Goal: Transaction & Acquisition: Purchase product/service

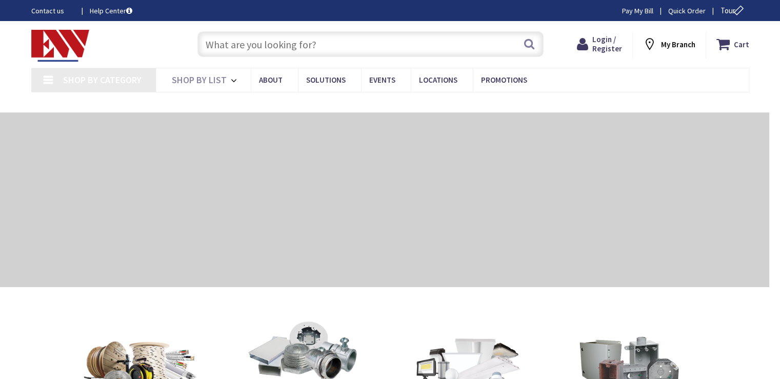
type input "[GEOGRAPHIC_DATA], [GEOGRAPHIC_DATA]"
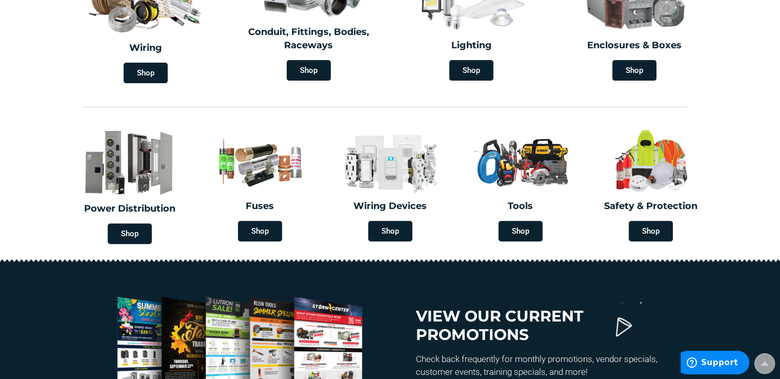
scroll to position [366, 0]
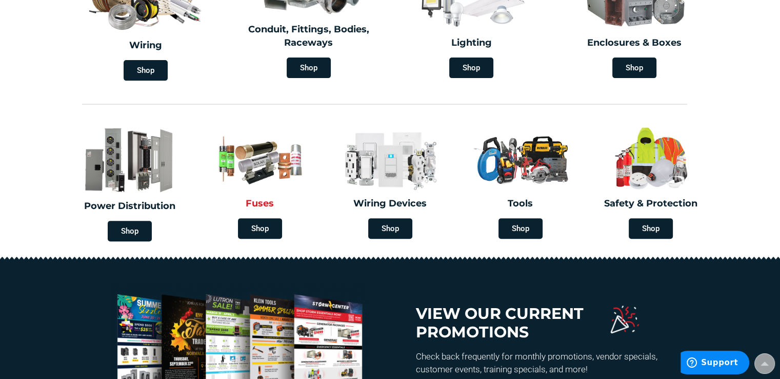
click at [278, 216] on div "Fuses Shop" at bounding box center [260, 182] width 125 height 124
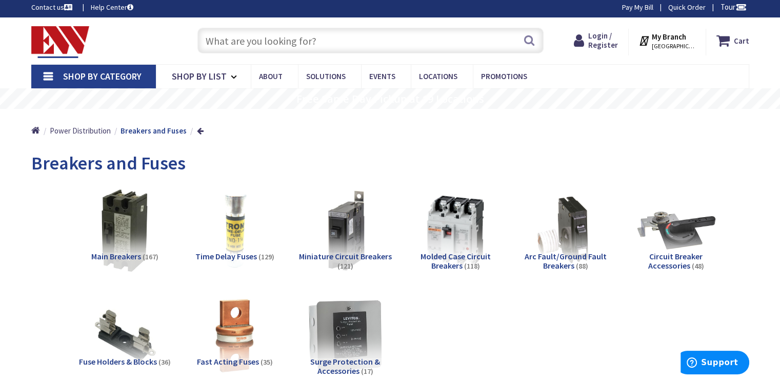
click at [379, 148] on div "Breakers and Fuses" at bounding box center [390, 164] width 718 height 38
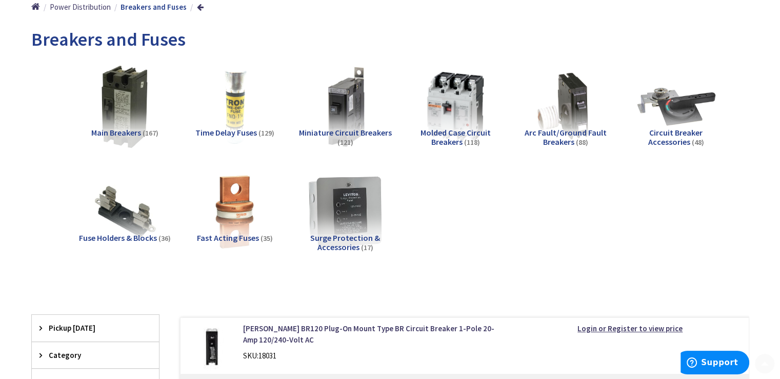
scroll to position [144, 0]
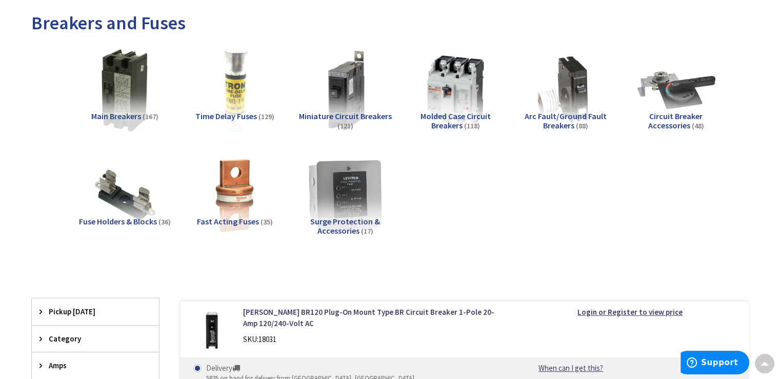
click at [230, 110] on img at bounding box center [234, 90] width 93 height 93
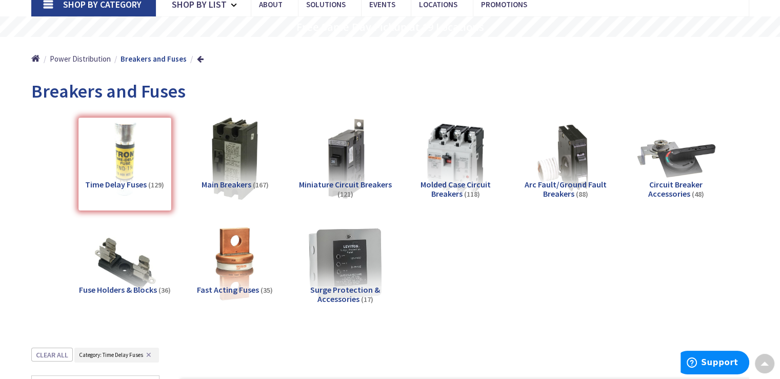
scroll to position [0, 0]
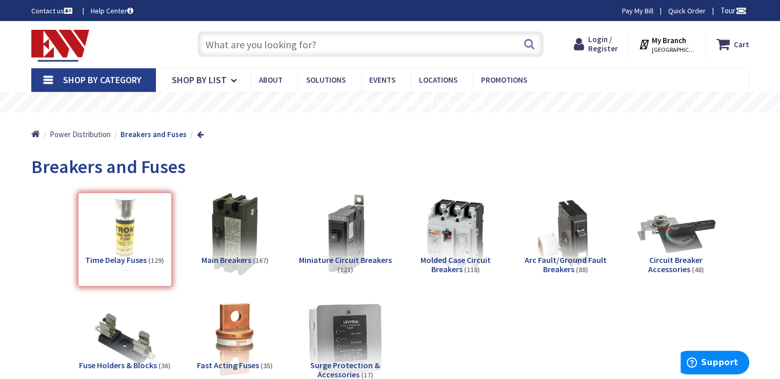
click at [328, 53] on input "text" at bounding box center [371, 44] width 346 height 26
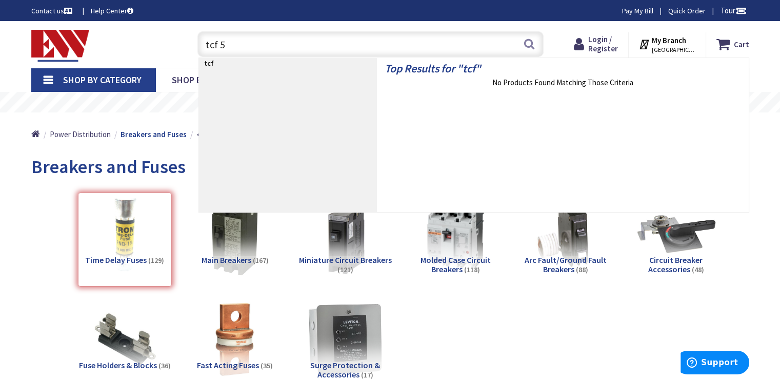
type input "tcf 50"
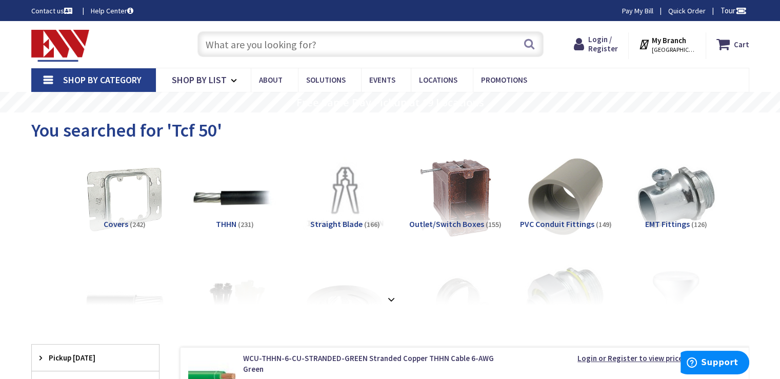
click at [242, 46] on input "text" at bounding box center [371, 44] width 346 height 26
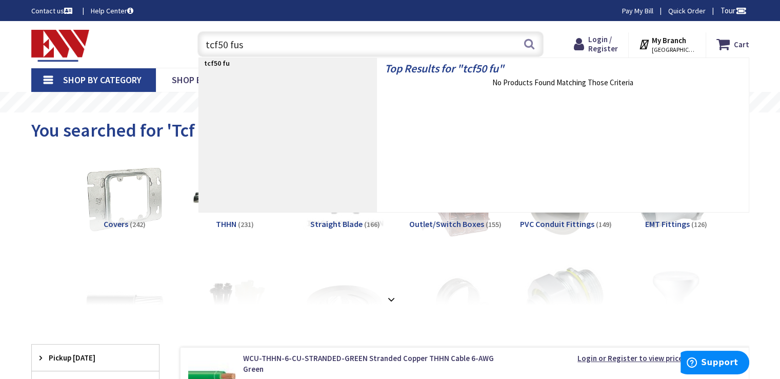
type input "tcf50 fuse"
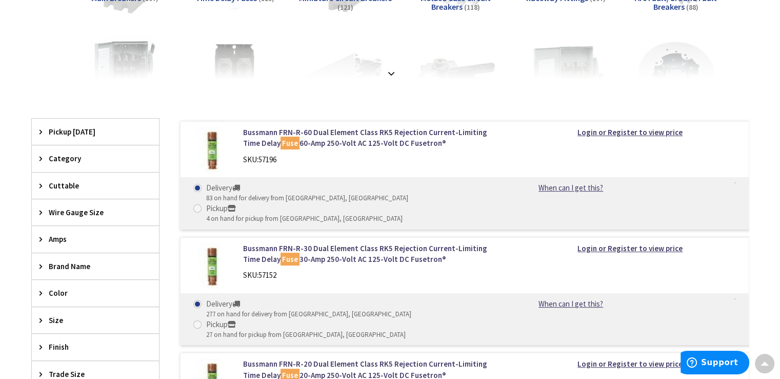
scroll to position [221, 0]
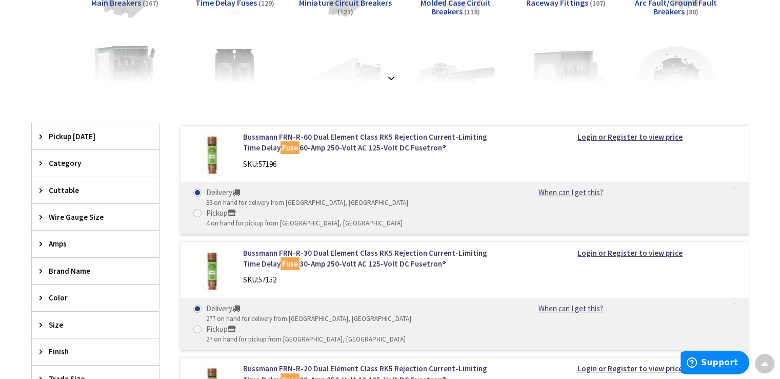
click at [46, 165] on icon at bounding box center [44, 163] width 8 height 8
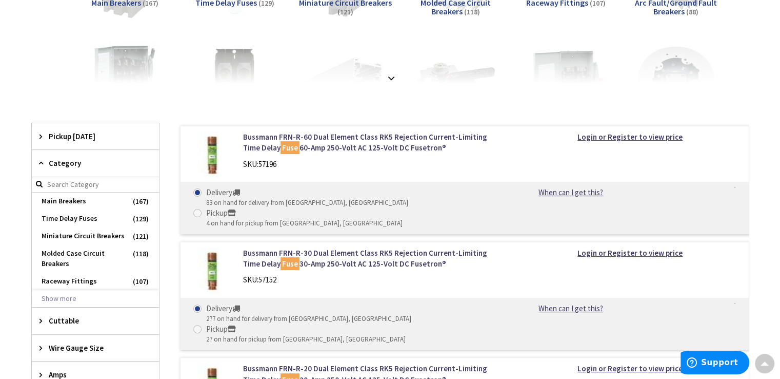
click at [45, 166] on icon at bounding box center [44, 163] width 8 height 8
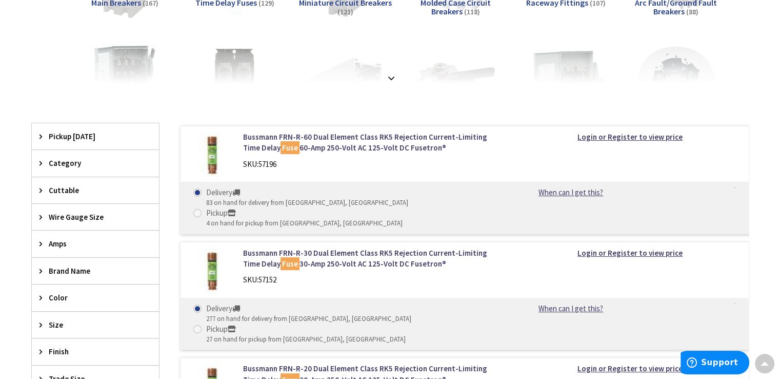
click at [40, 268] on icon at bounding box center [44, 271] width 8 height 8
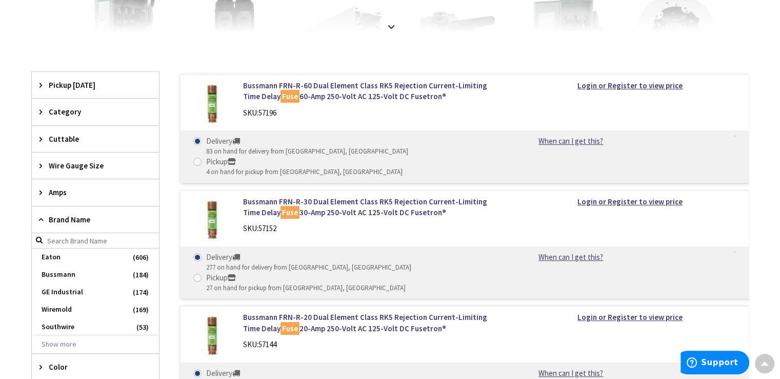
scroll to position [365, 0]
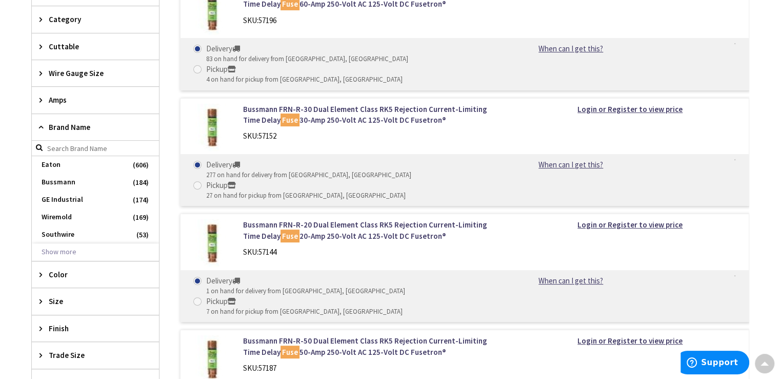
click at [47, 129] on div "Brand Name" at bounding box center [95, 127] width 127 height 27
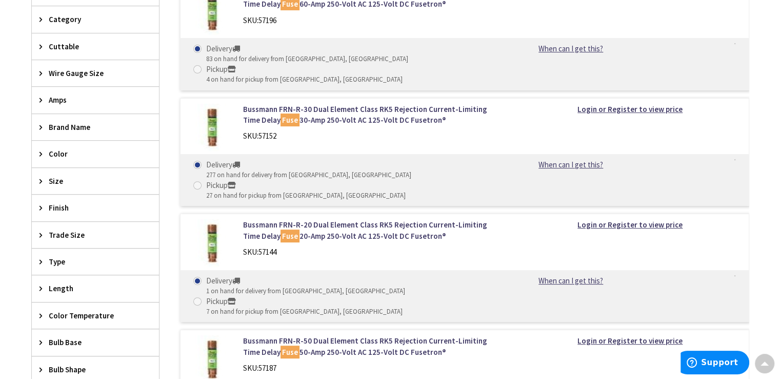
click at [40, 258] on icon at bounding box center [44, 262] width 8 height 8
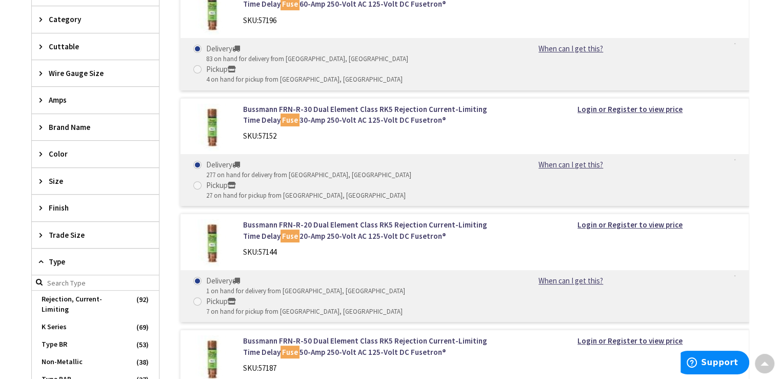
click at [40, 258] on icon at bounding box center [44, 262] width 8 height 8
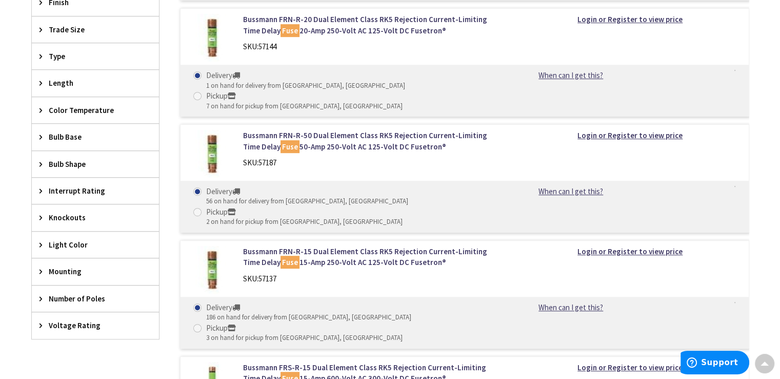
scroll to position [550, 0]
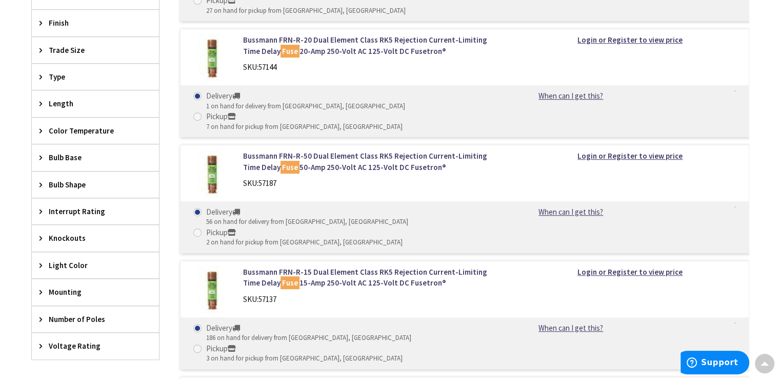
click at [45, 289] on icon at bounding box center [44, 292] width 8 height 8
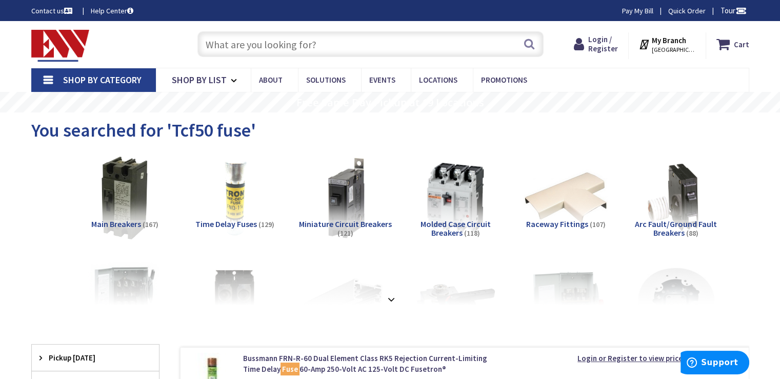
click at [304, 42] on input "text" at bounding box center [371, 44] width 346 height 26
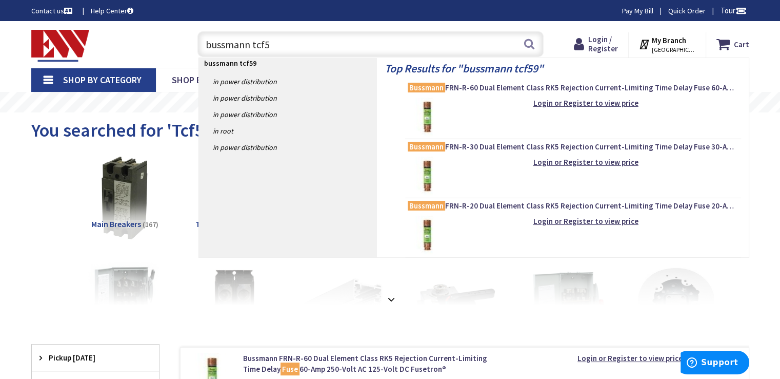
type input "bussmann tcf50"
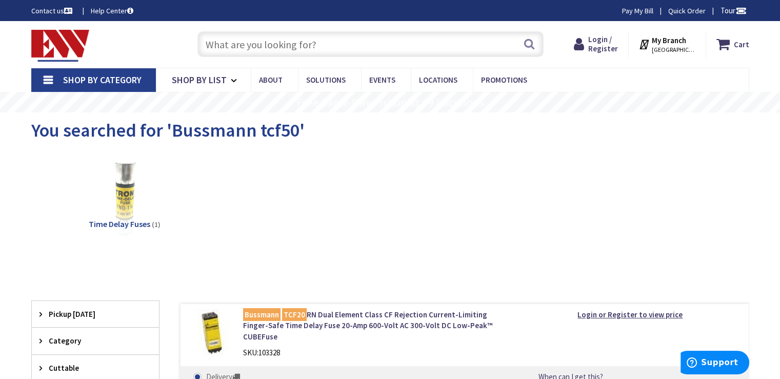
click at [300, 208] on div "Time Delay Fuses (1)" at bounding box center [390, 206] width 682 height 110
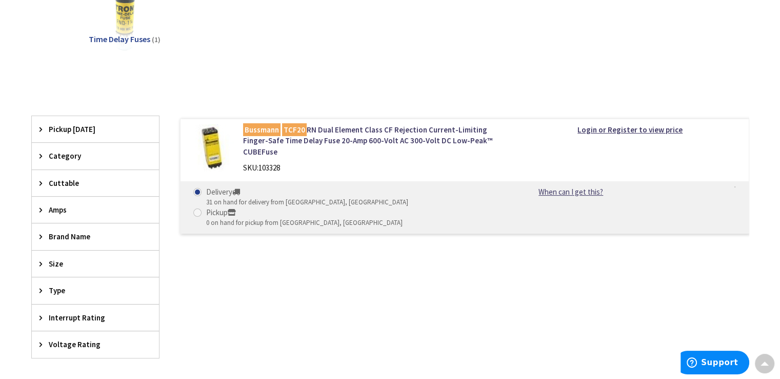
scroll to position [205, 0]
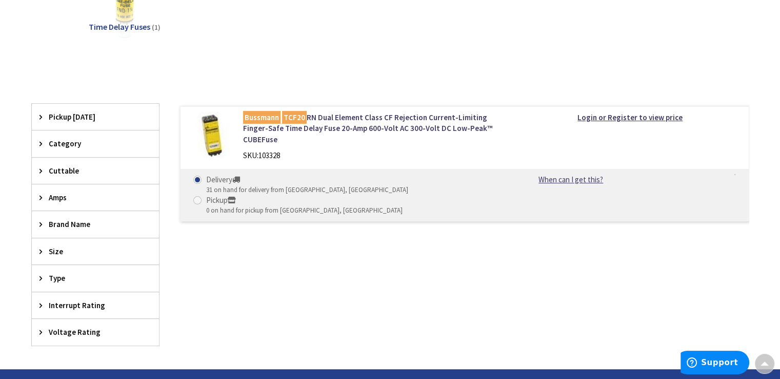
click at [283, 77] on div "View Subcategories Time Delay Fuses (1) Clear all No Products Found We found a …" at bounding box center [390, 151] width 718 height 395
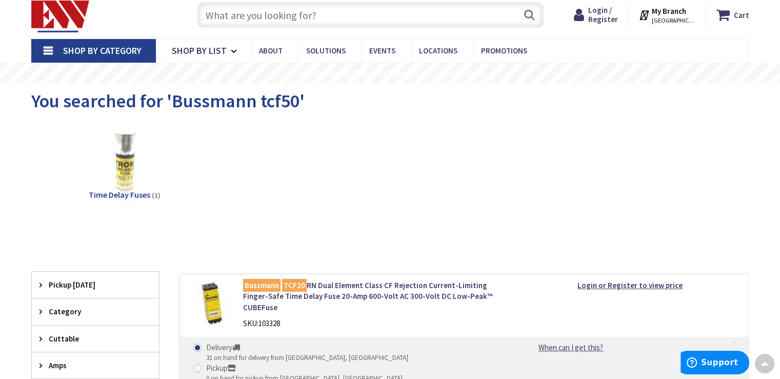
scroll to position [0, 0]
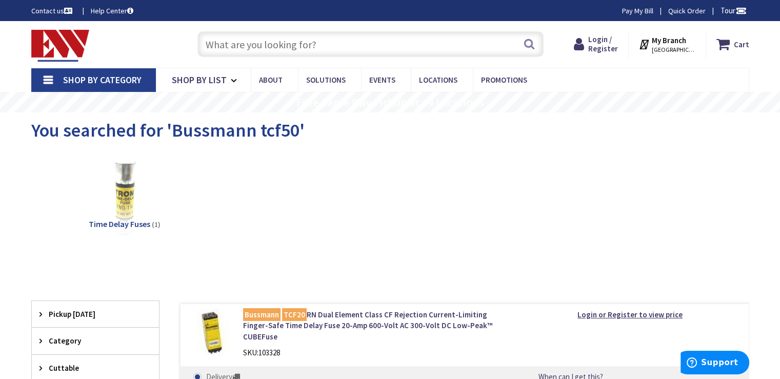
click at [311, 35] on input "text" at bounding box center [371, 44] width 346 height 26
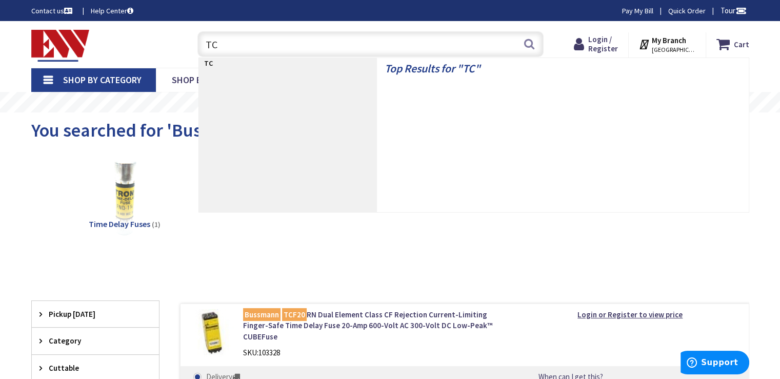
type input "TCF"
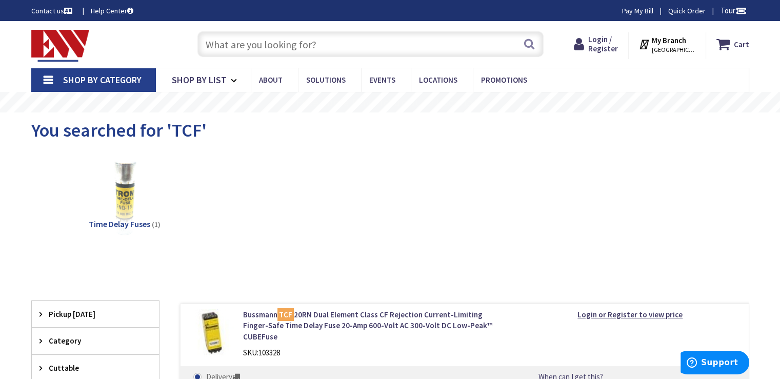
click at [265, 132] on div "You searched for 'TCF'" at bounding box center [390, 131] width 718 height 38
